Goal: Information Seeking & Learning: Learn about a topic

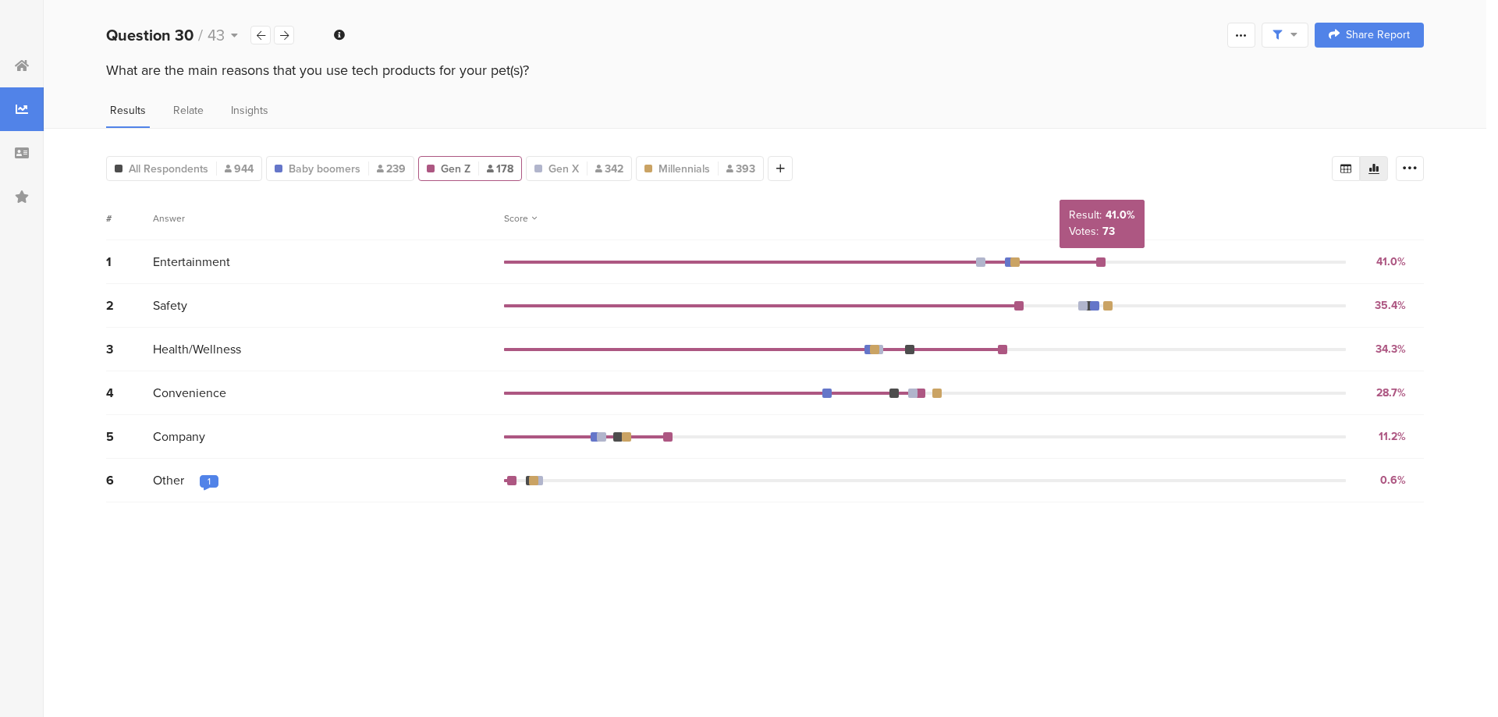
drag, startPoint x: 1102, startPoint y: 261, endPoint x: 1184, endPoint y: 268, distance: 82.3
click at [1184, 268] on div "1 Entertainment 41.0% 73 votes" at bounding box center [765, 262] width 1318 height 44
